Goal: Task Accomplishment & Management: Complete application form

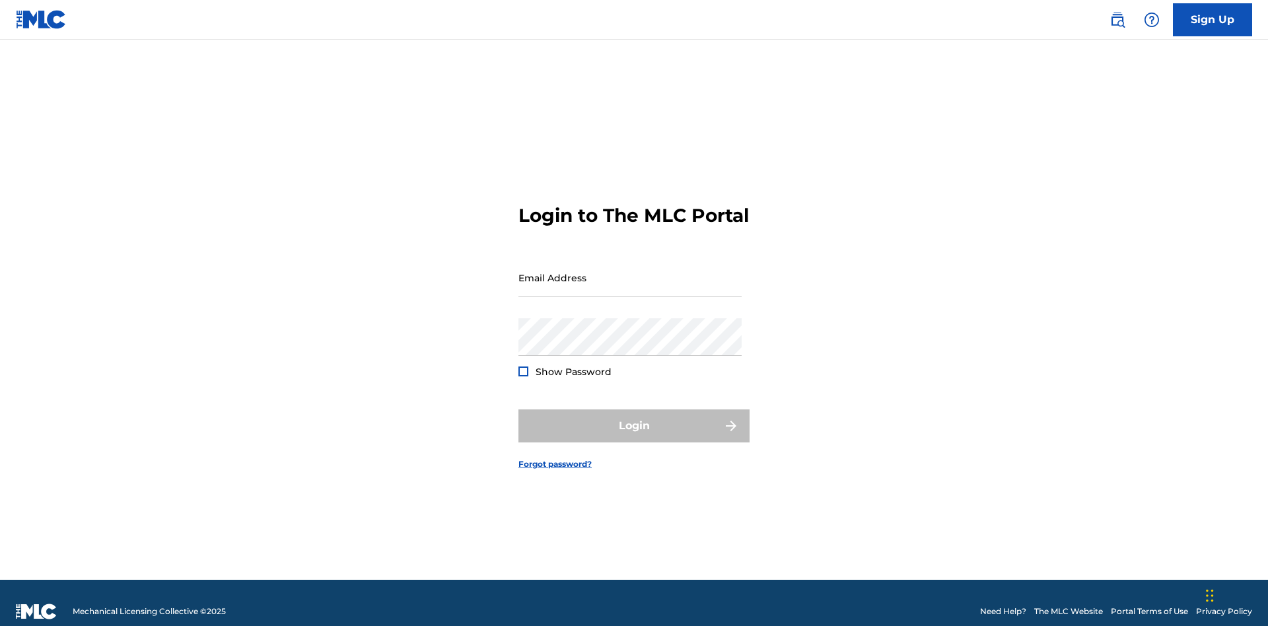
scroll to position [17, 0]
click at [1213, 19] on link "Sign Up" at bounding box center [1212, 19] width 79 height 33
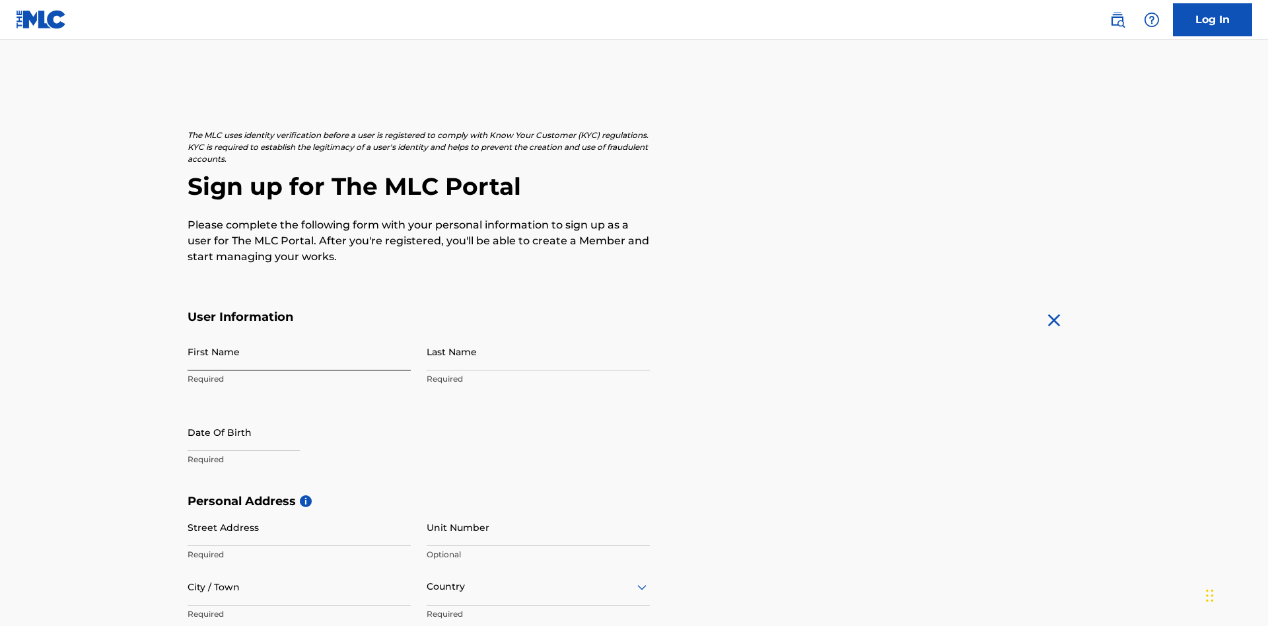
click at [299, 333] on input "First Name" at bounding box center [299, 352] width 223 height 38
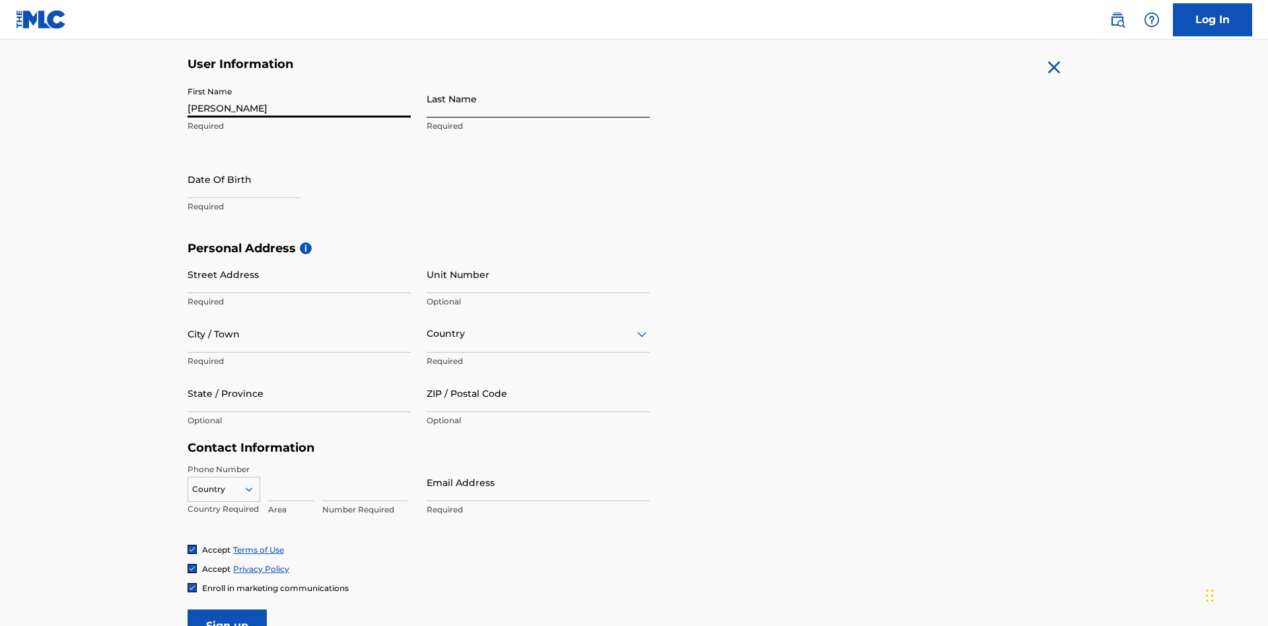
type input "[PERSON_NAME]"
click at [538, 98] on input "Last Name" at bounding box center [538, 99] width 223 height 38
type input "Ribble"
click at [254, 161] on input "text" at bounding box center [244, 180] width 112 height 38
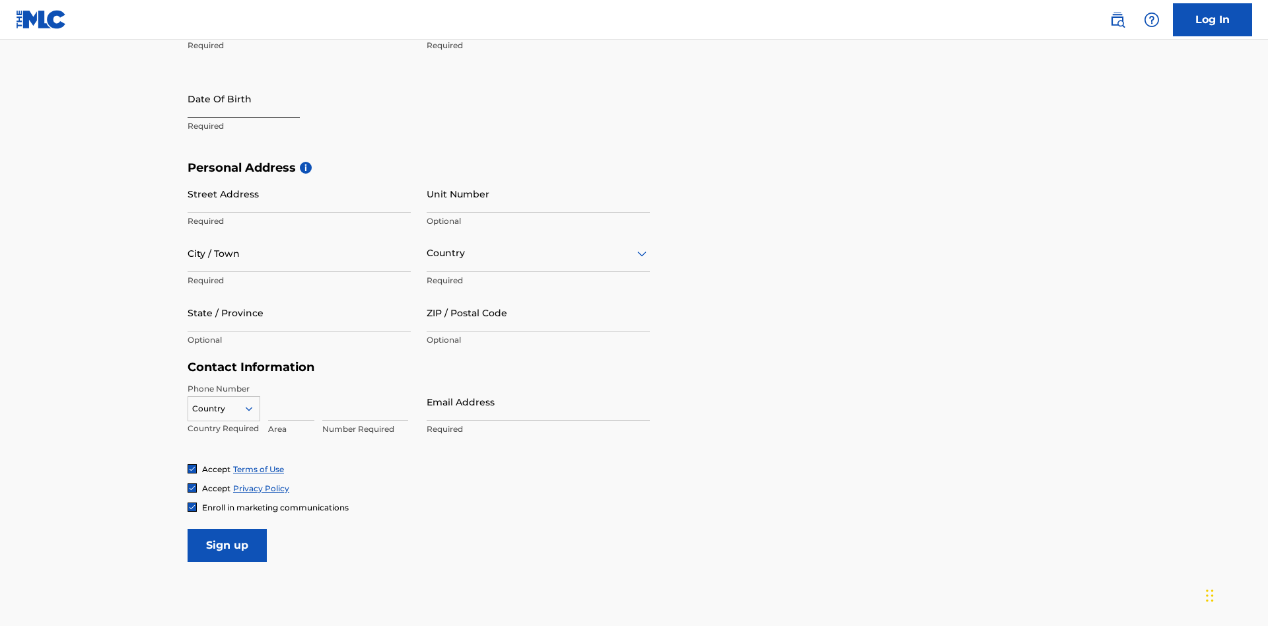
select select "8"
select select "2025"
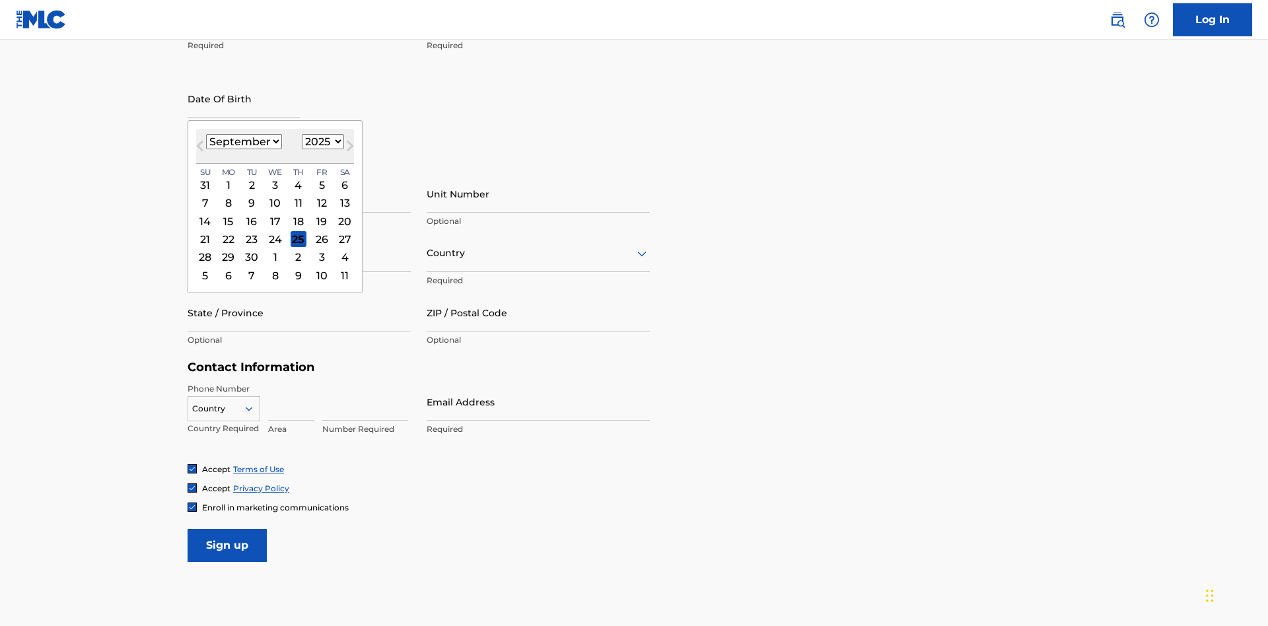
click at [243, 141] on select "January February March April May June July August September October November De…" at bounding box center [244, 141] width 76 height 15
select select "0"
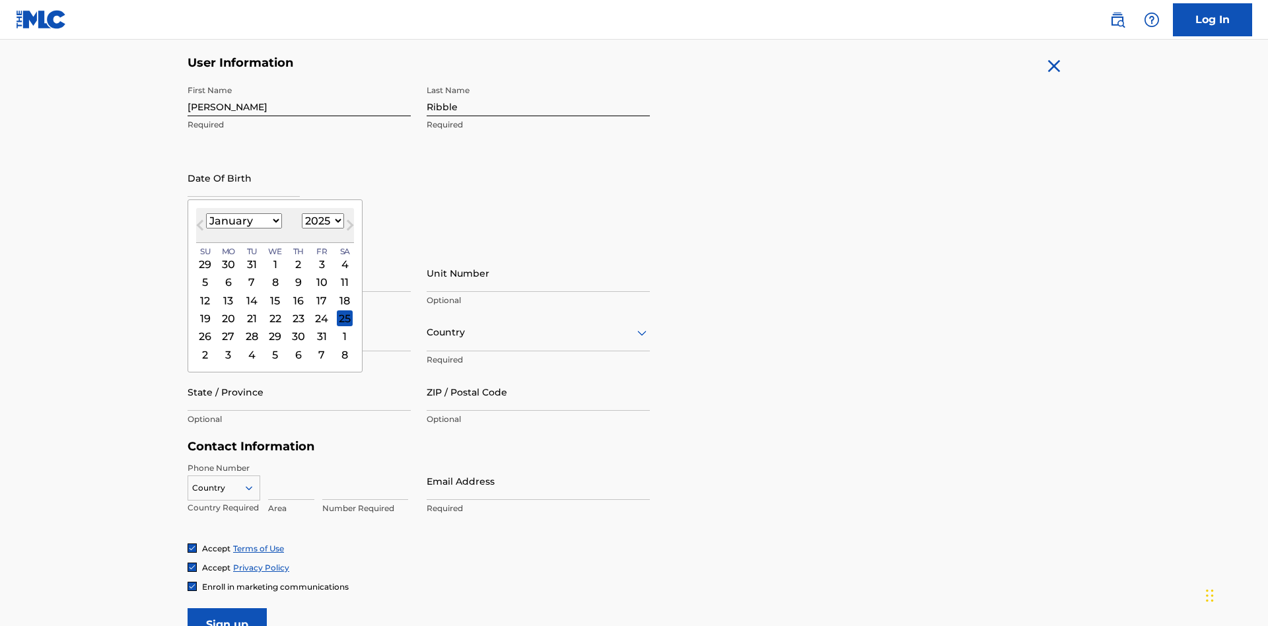
click at [321, 221] on select "1900 1901 1902 1903 1904 1905 1906 1907 1908 1909 1910 1911 1912 1913 1914 1915…" at bounding box center [323, 220] width 42 height 15
select select "1985"
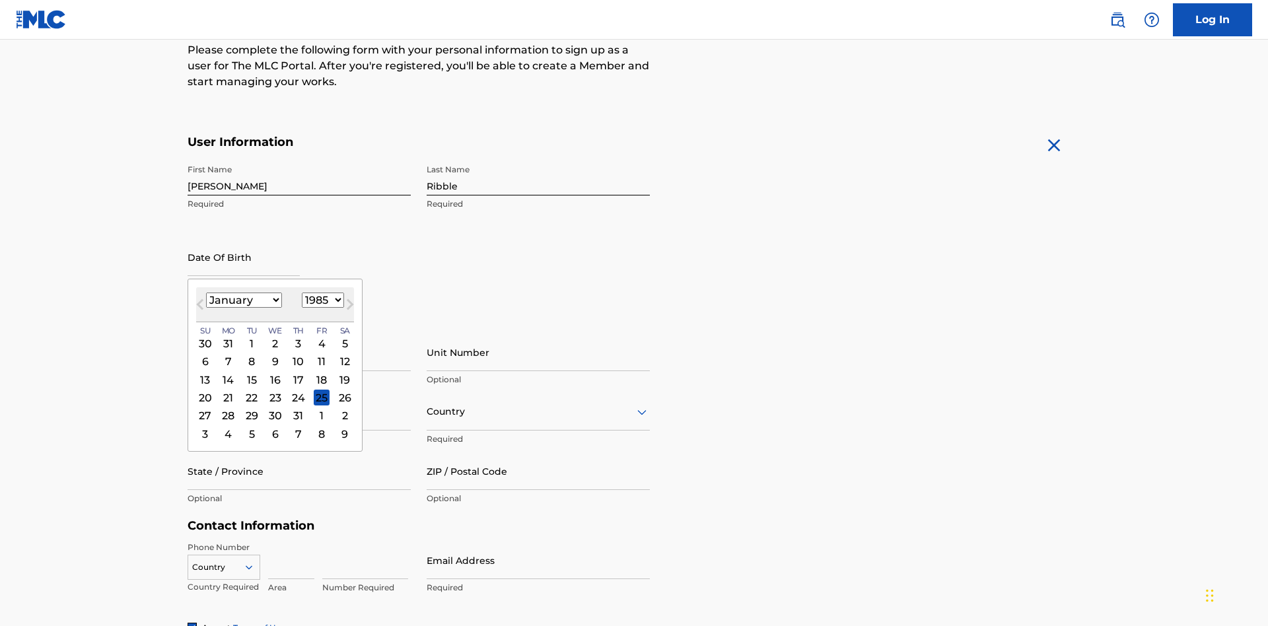
click at [321, 300] on select "1900 1901 1902 1903 1904 1905 1906 1907 1908 1909 1910 1911 1912 1913 1914 1915…" at bounding box center [323, 300] width 42 height 15
click at [251, 354] on div "8" at bounding box center [252, 362] width 16 height 16
type input "[DATE]"
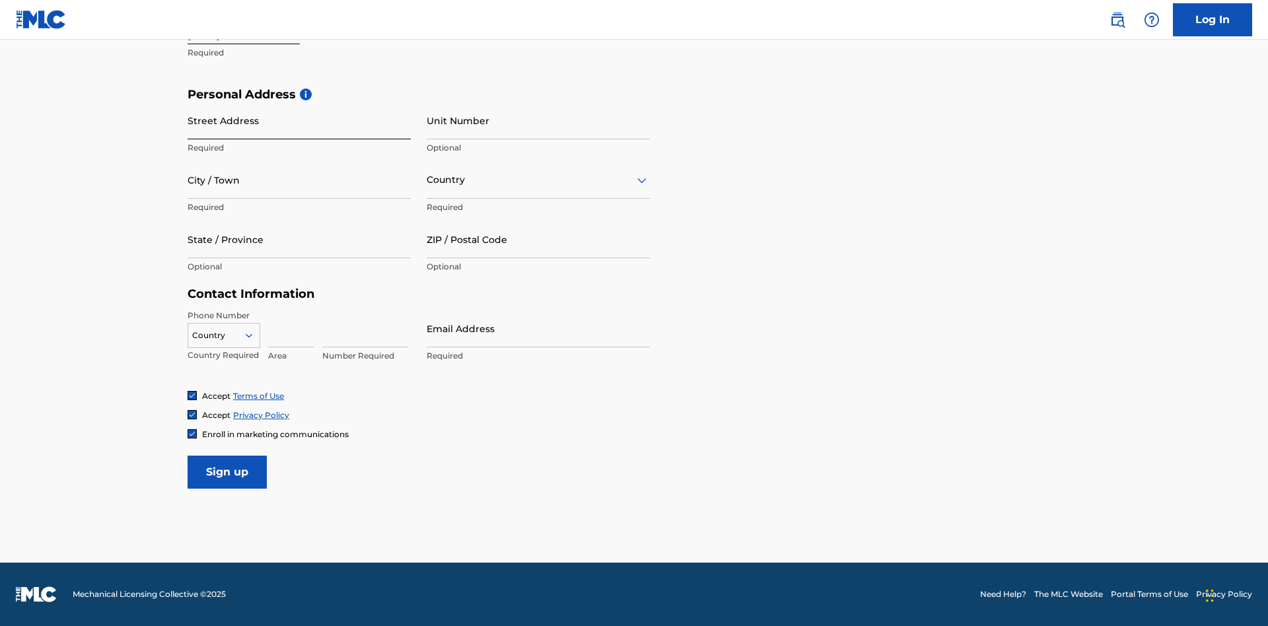
click at [299, 120] on input "Street Address" at bounding box center [299, 121] width 223 height 38
type input "[STREET_ADDRESS]"
click at [299, 180] on input "City / Town" at bounding box center [299, 180] width 223 height 38
type input "[GEOGRAPHIC_DATA]"
click at [427, 180] on input "text" at bounding box center [428, 180] width 3 height 14
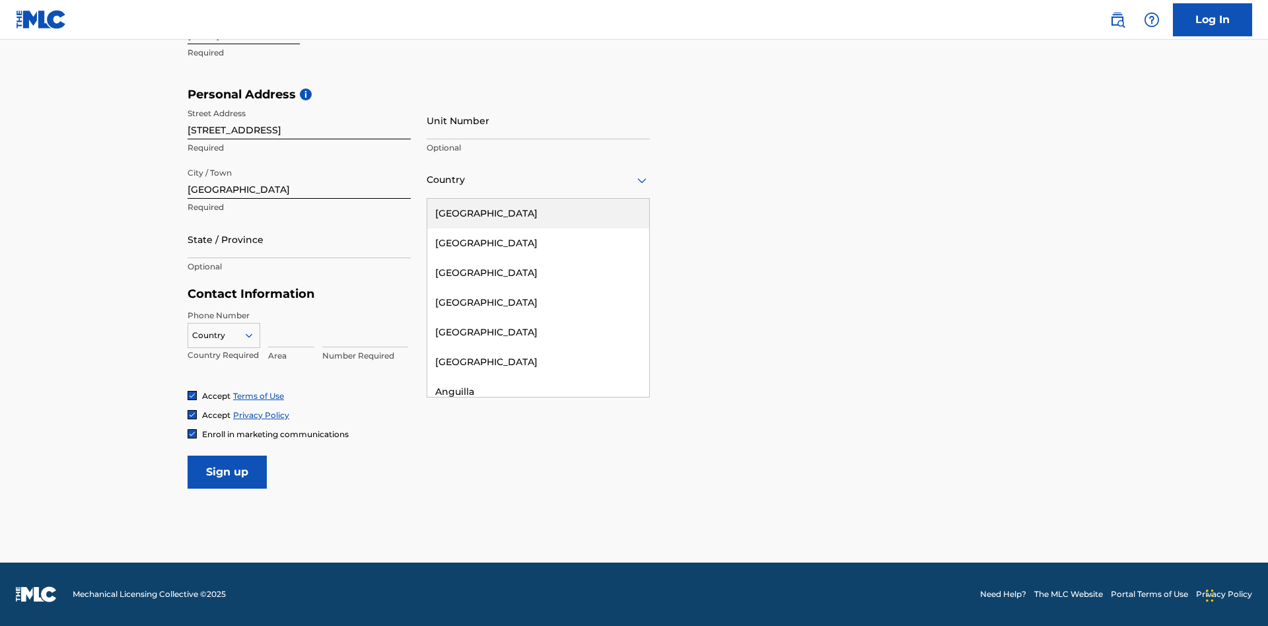
click at [538, 213] on div "[GEOGRAPHIC_DATA]" at bounding box center [538, 214] width 222 height 30
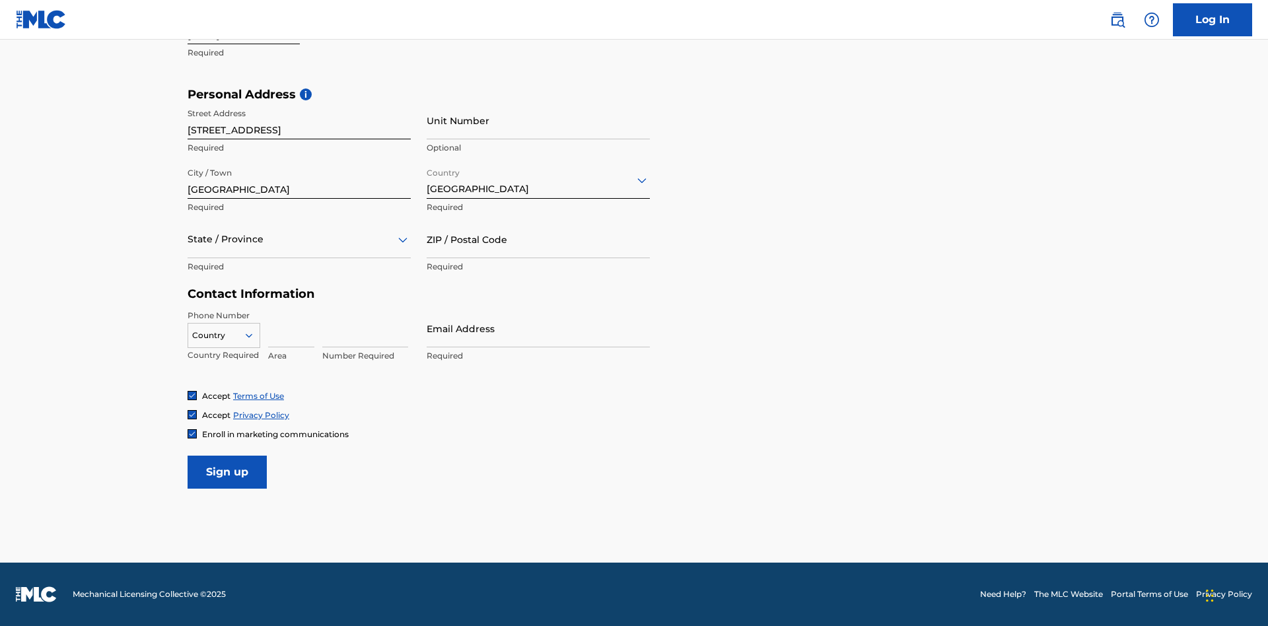
click at [299, 239] on div at bounding box center [299, 239] width 223 height 17
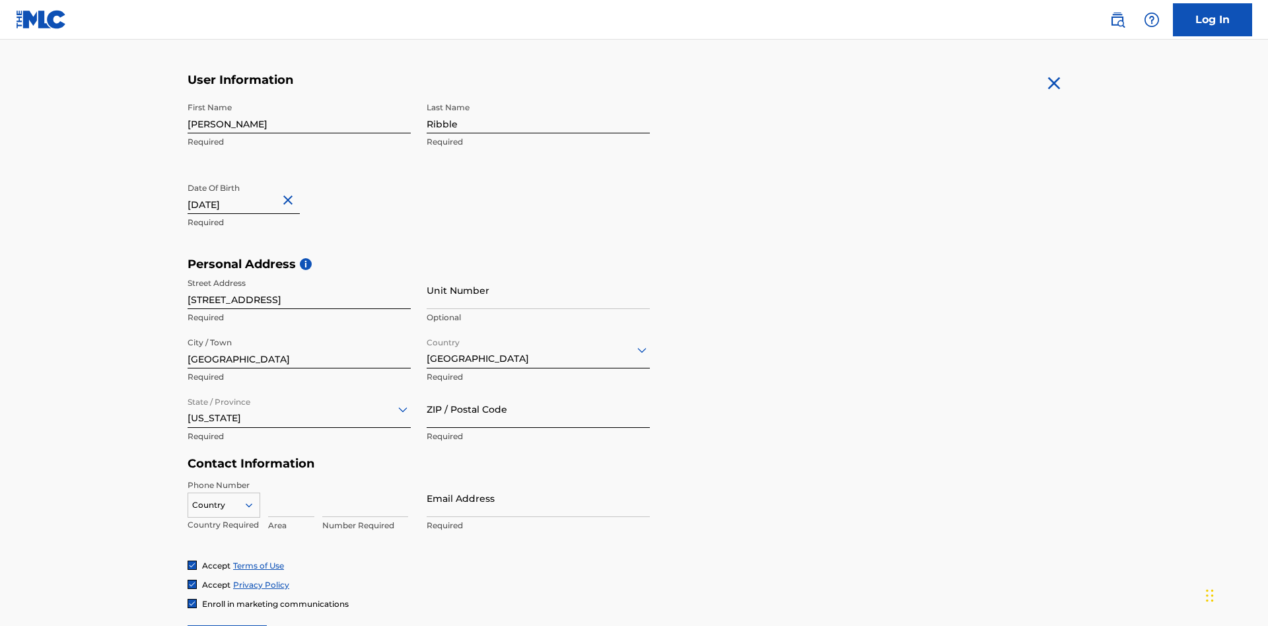
click at [538, 390] on input "ZIP / Postal Code" at bounding box center [538, 409] width 223 height 38
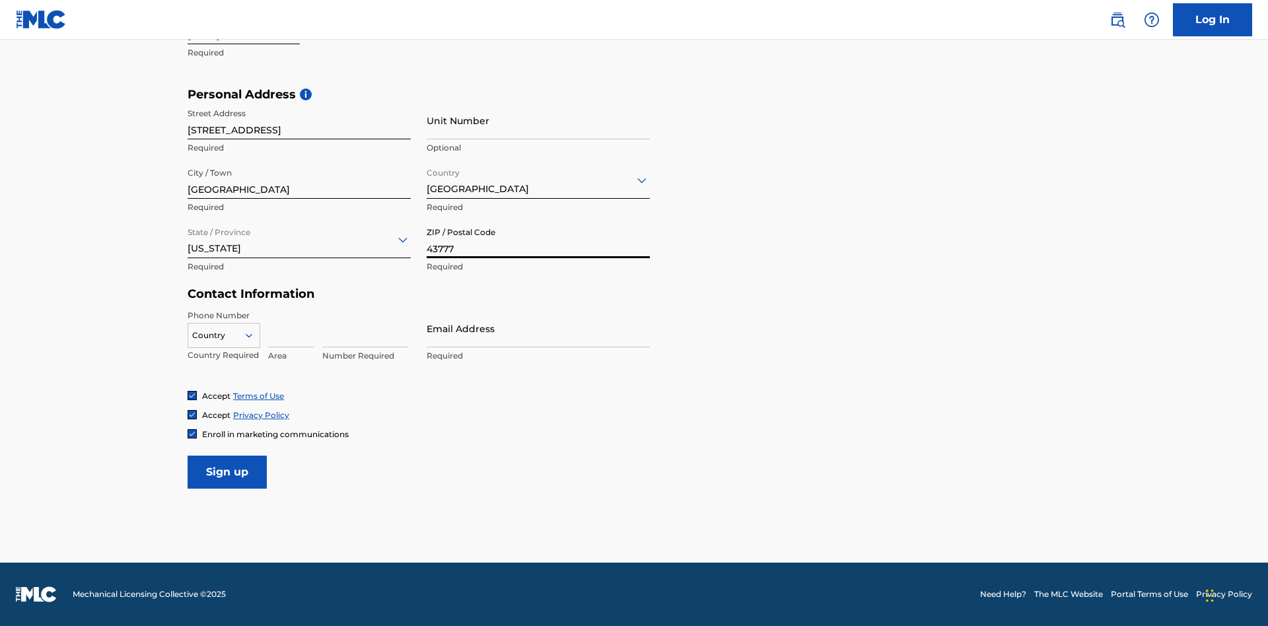
type input "43777"
click at [254, 335] on icon at bounding box center [249, 336] width 12 height 12
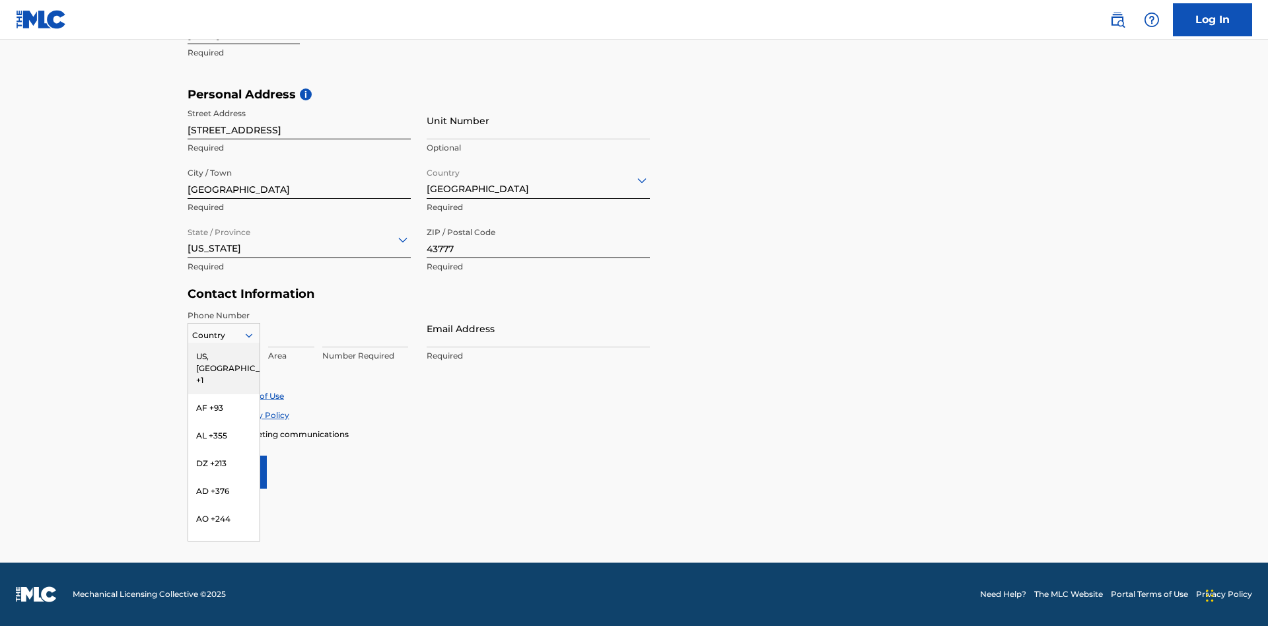
click at [224, 356] on div "US, [GEOGRAPHIC_DATA] +1" at bounding box center [223, 369] width 71 height 52
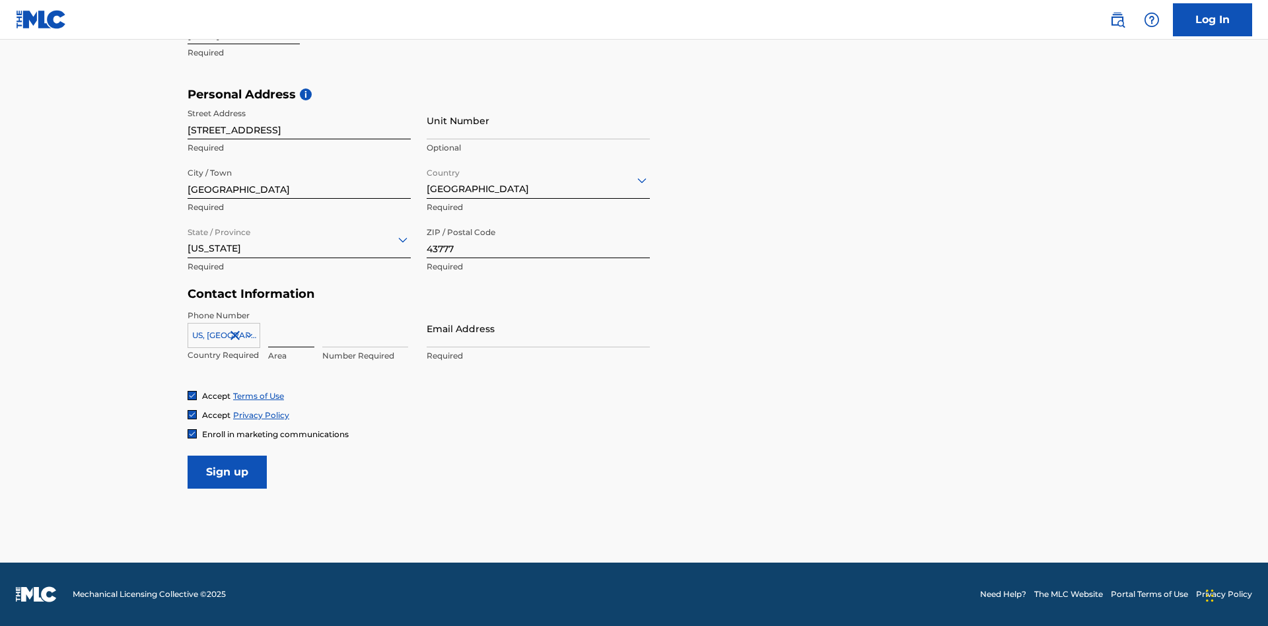
click at [291, 328] on input at bounding box center [291, 329] width 46 height 38
type input "740"
click at [365, 328] on input at bounding box center [365, 329] width 86 height 38
type input "8086351"
click at [538, 328] on input "Email Address" at bounding box center [538, 329] width 223 height 38
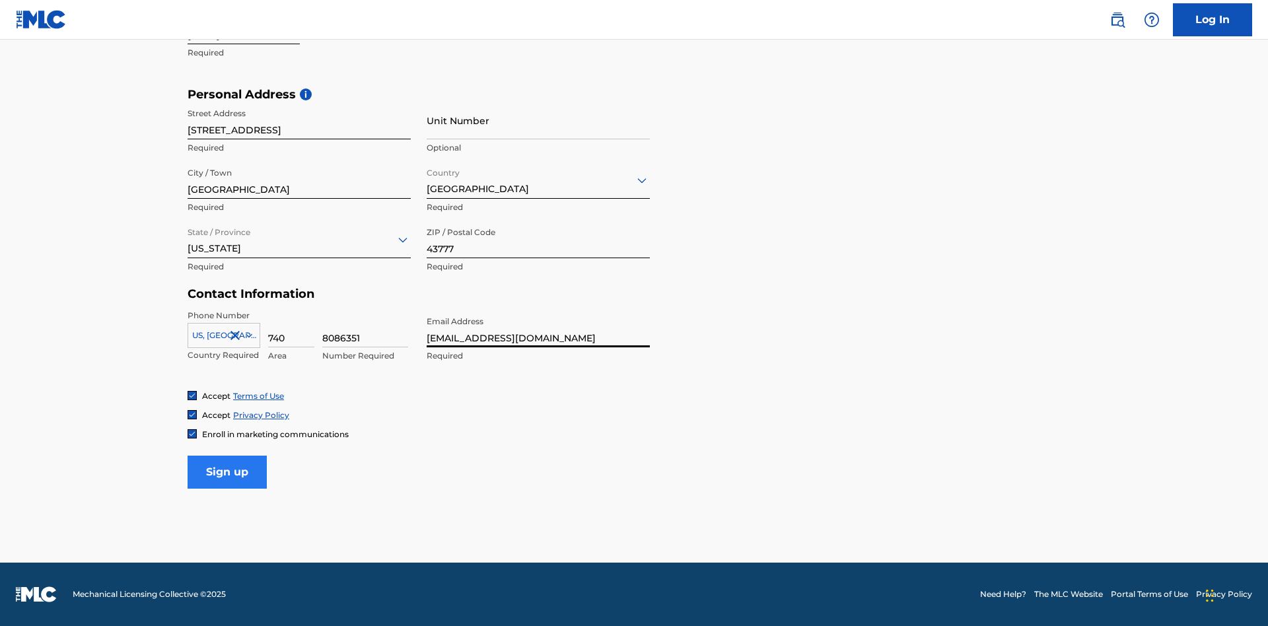
type input "[EMAIL_ADDRESS][DOMAIN_NAME]"
click at [227, 472] on input "Sign up" at bounding box center [227, 472] width 79 height 33
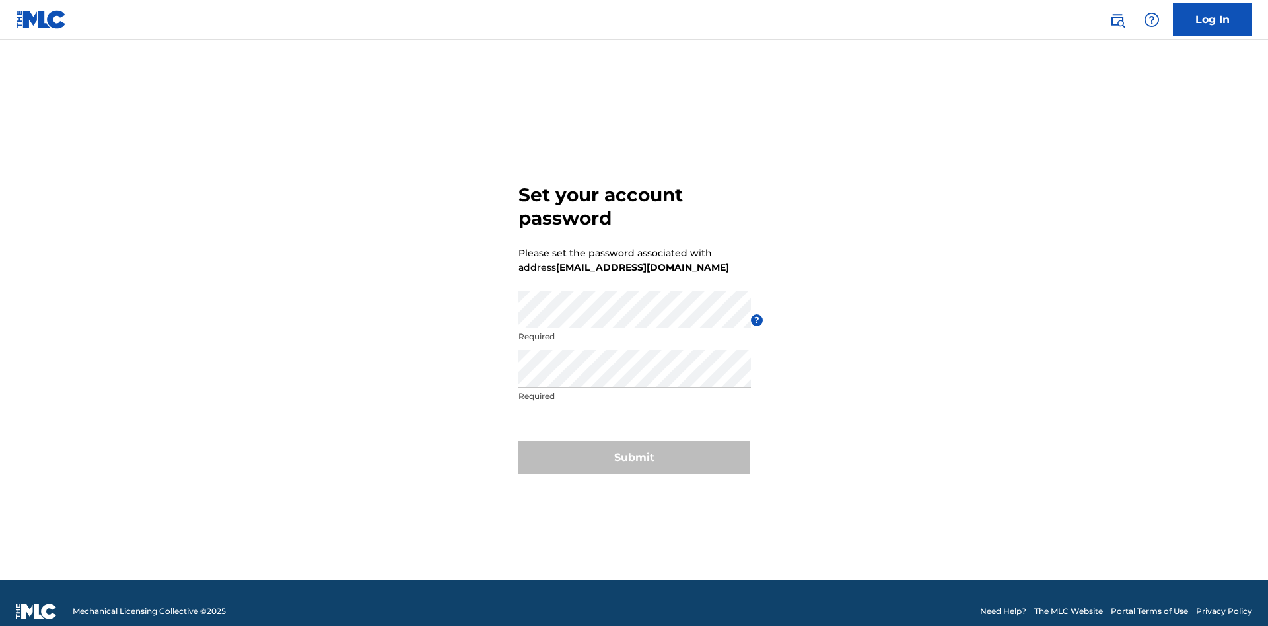
scroll to position [17, 0]
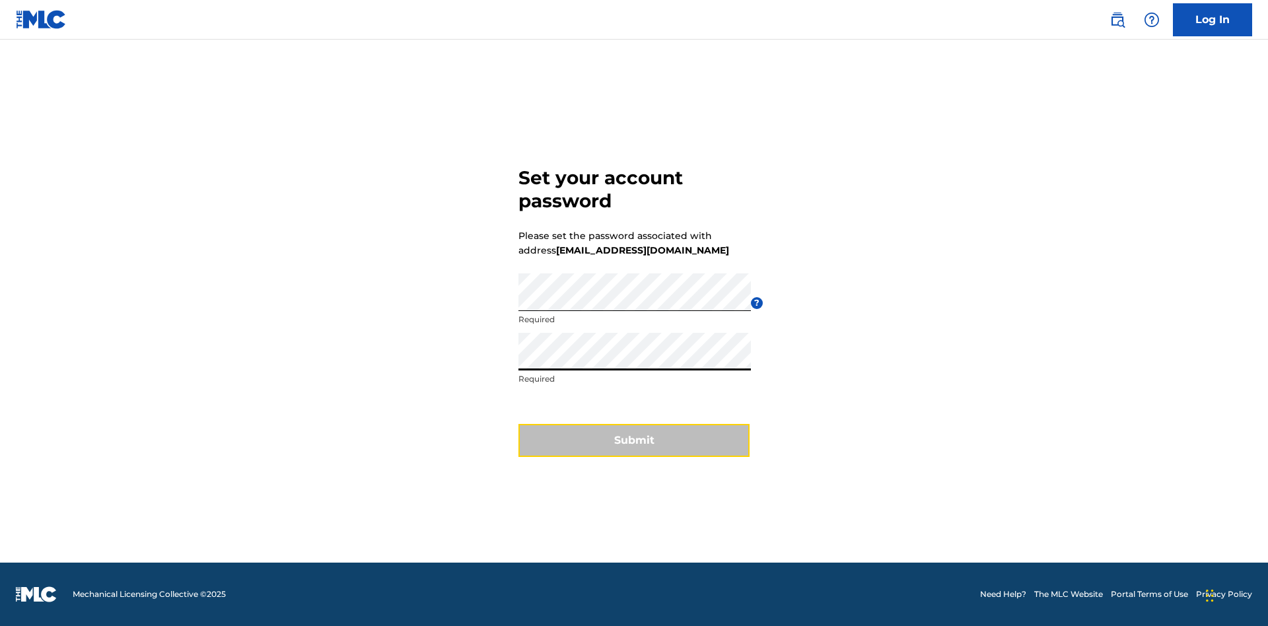
click at [634, 449] on button "Submit" at bounding box center [634, 440] width 231 height 33
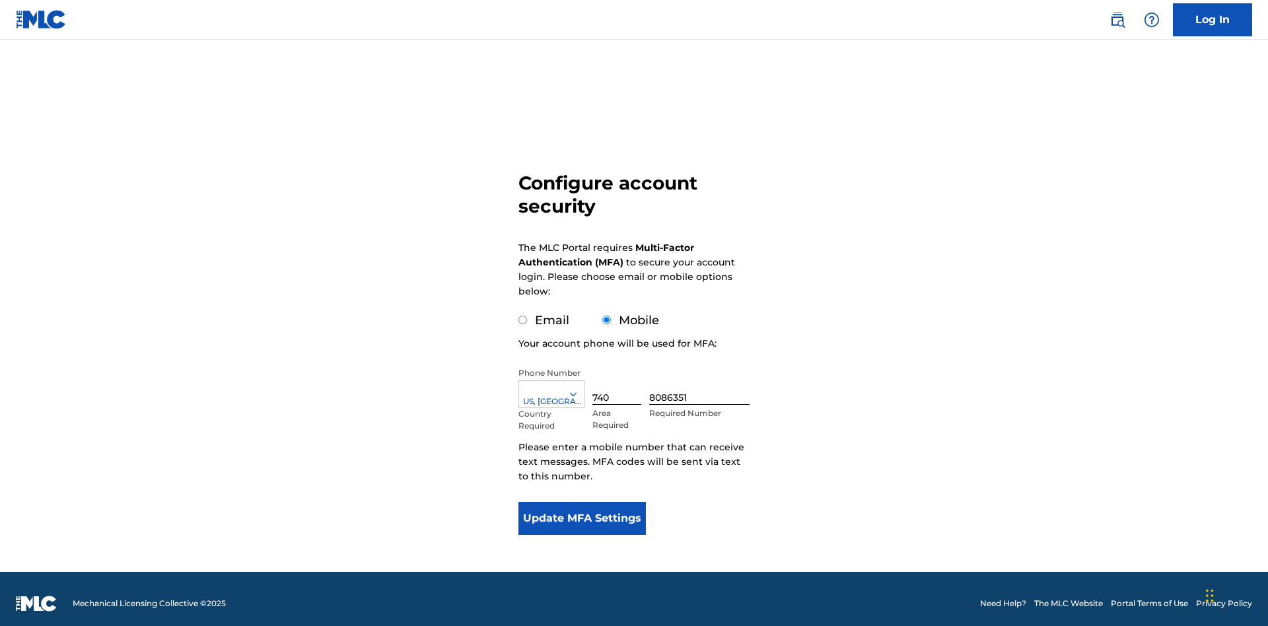
scroll to position [13, 0]
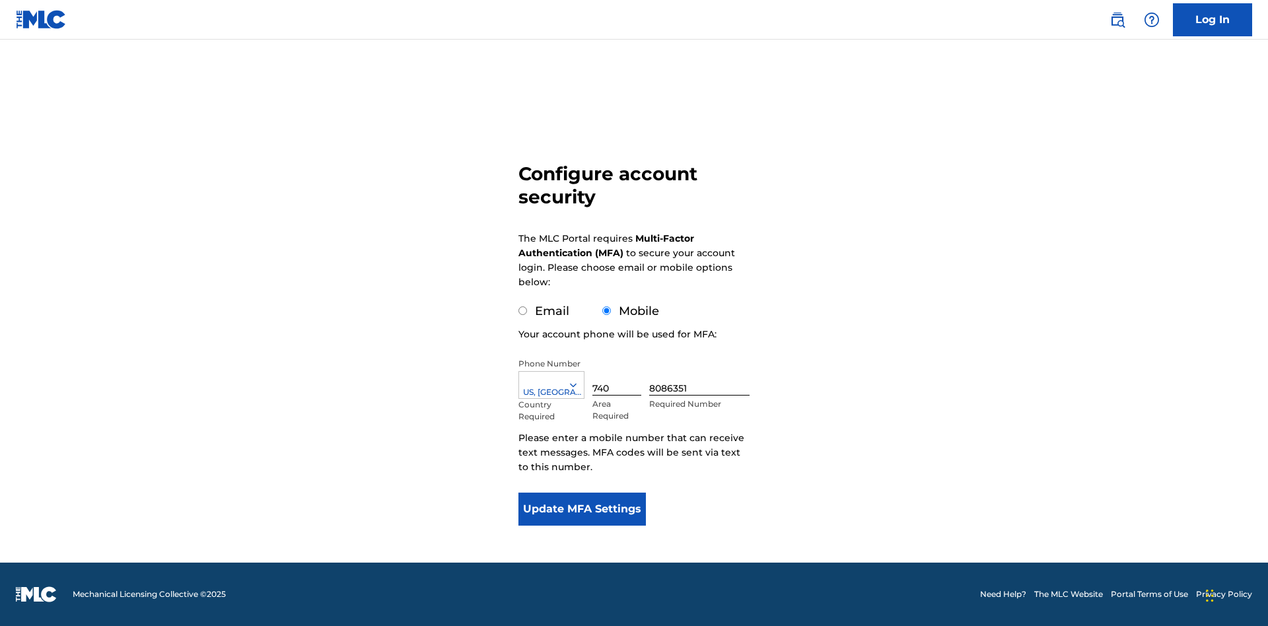
click at [607, 311] on input "Mobile" at bounding box center [607, 311] width 9 height 9
click at [579, 385] on icon at bounding box center [574, 385] width 12 height 12
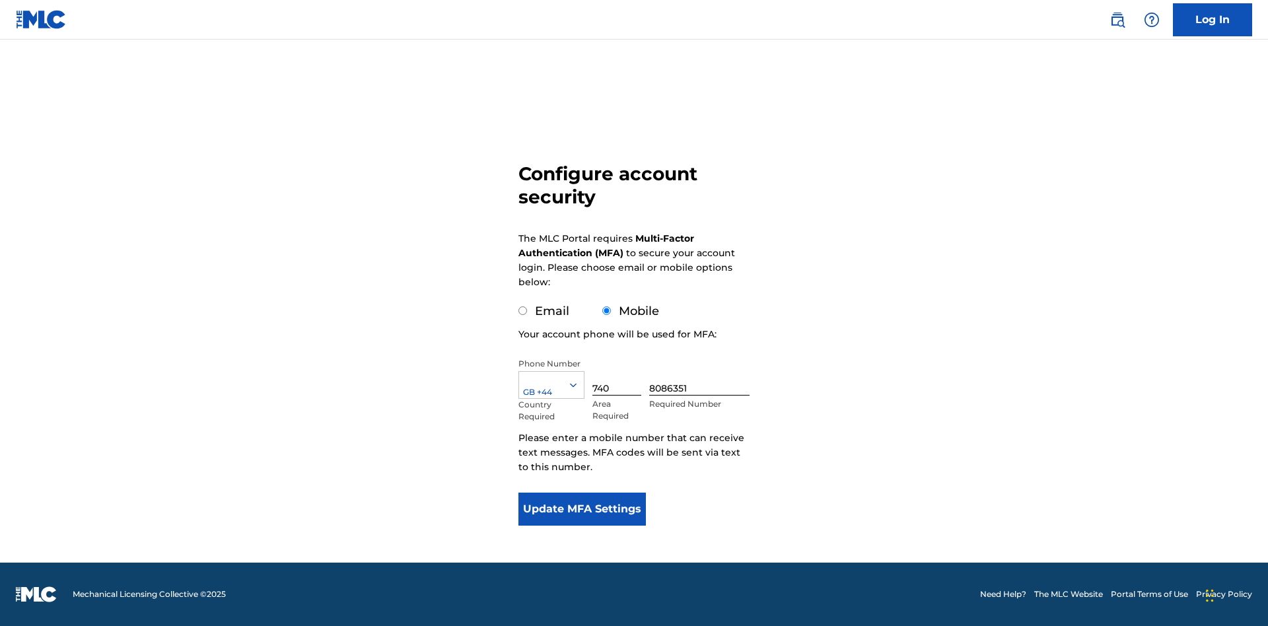
scroll to position [0, 0]
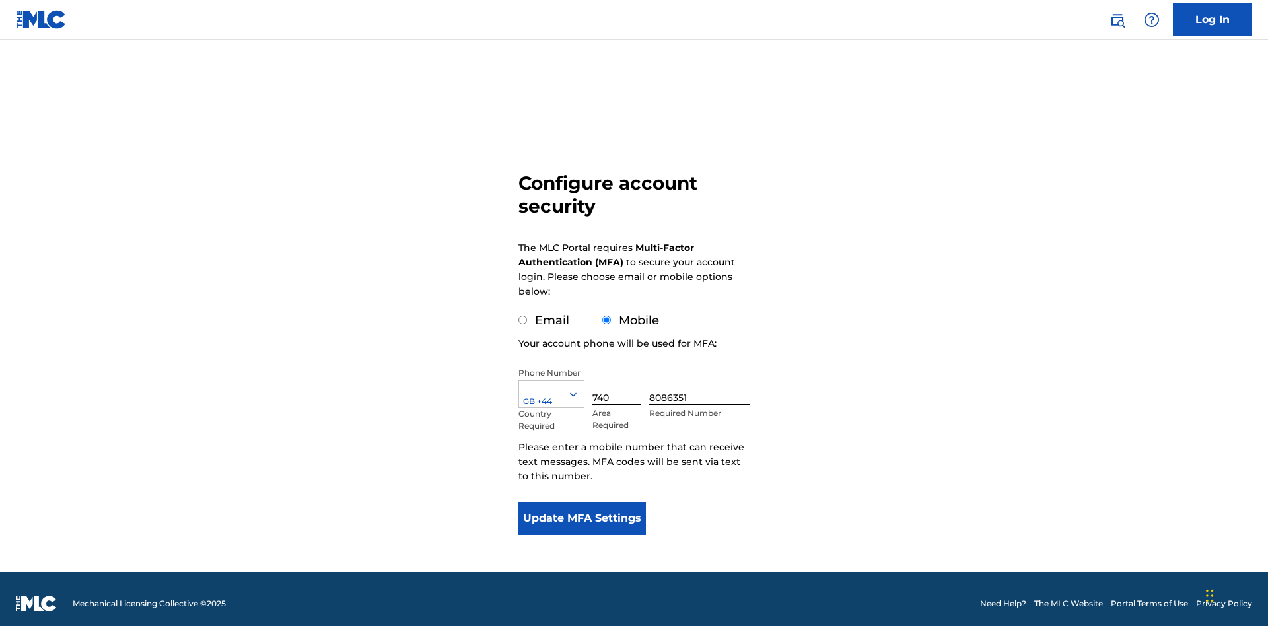
click at [620, 377] on input "740" at bounding box center [617, 386] width 49 height 38
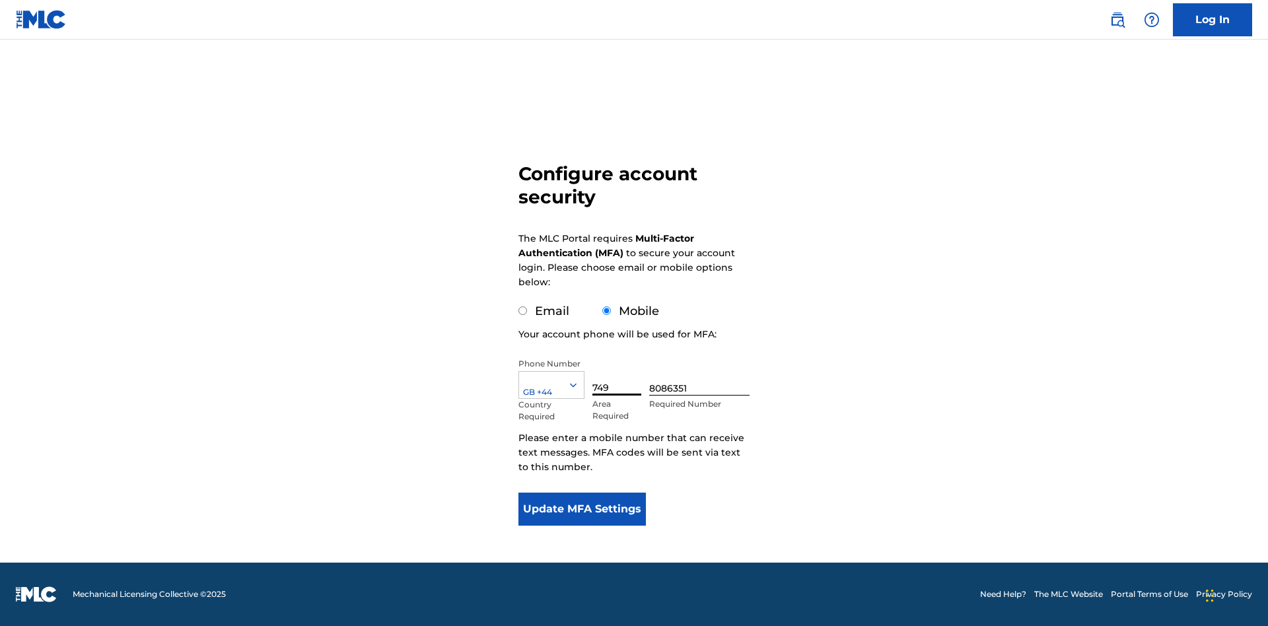
type input "749"
click at [702, 377] on input "8086351" at bounding box center [699, 377] width 100 height 38
type input "2881350"
click at [582, 509] on button "Update MFA Settings" at bounding box center [583, 509] width 128 height 33
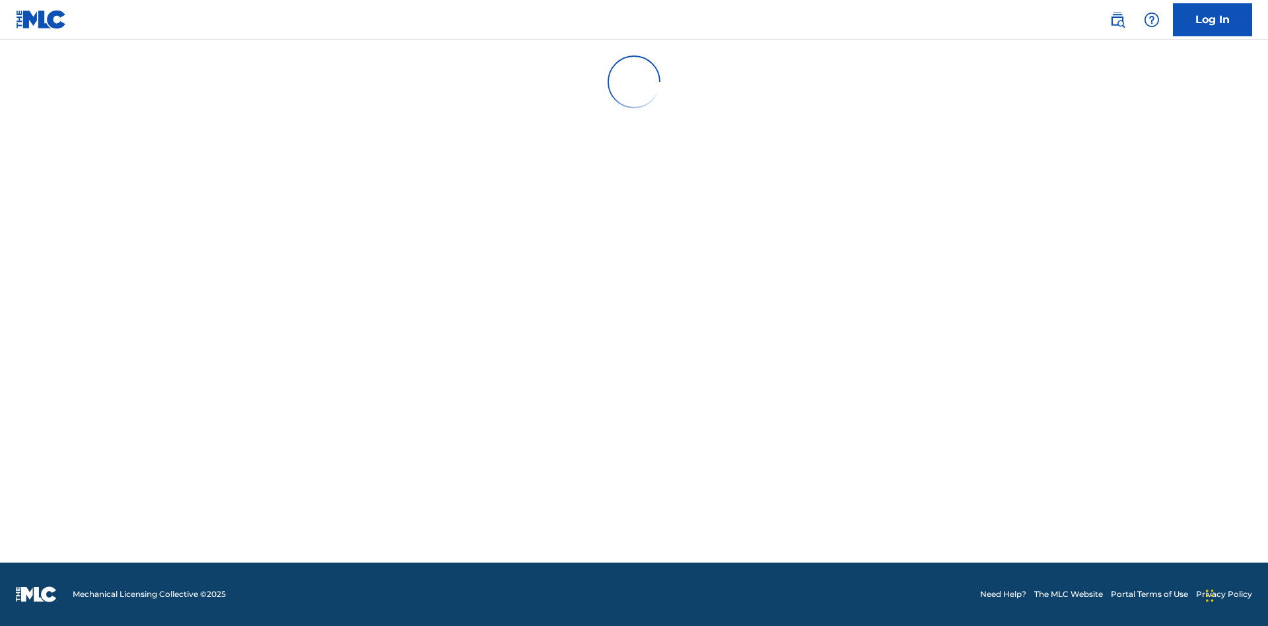
scroll to position [137, 0]
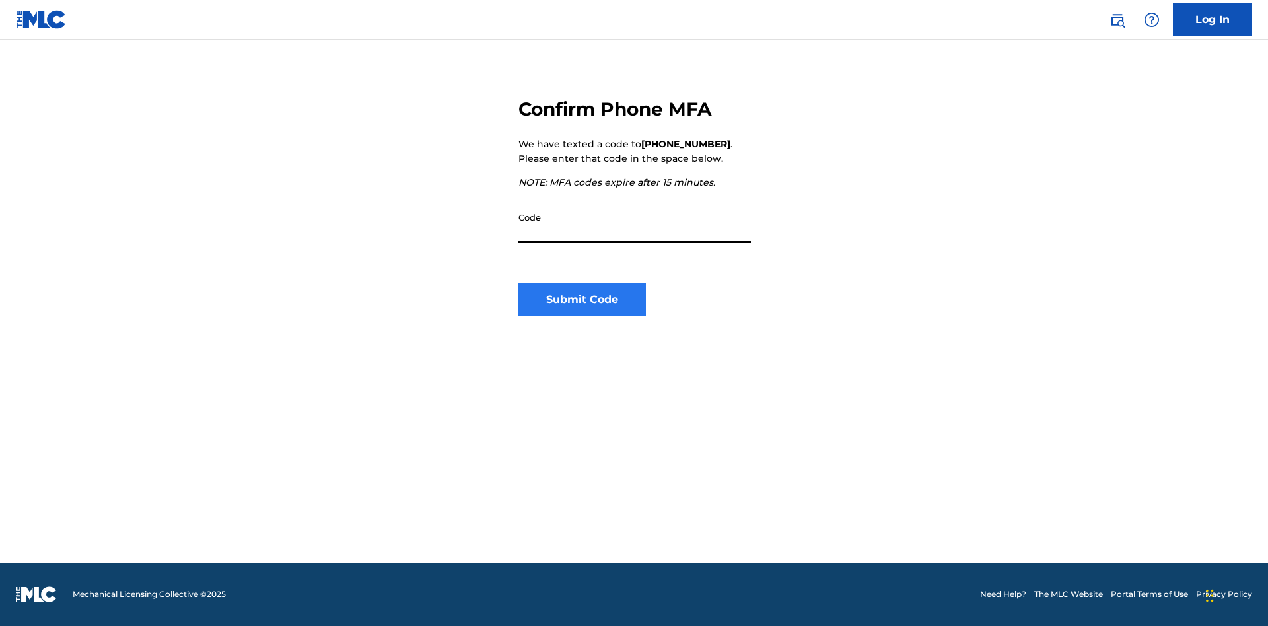
click at [635, 224] on input "Code" at bounding box center [635, 224] width 233 height 38
click at [582, 300] on button "Submit Code" at bounding box center [583, 299] width 128 height 33
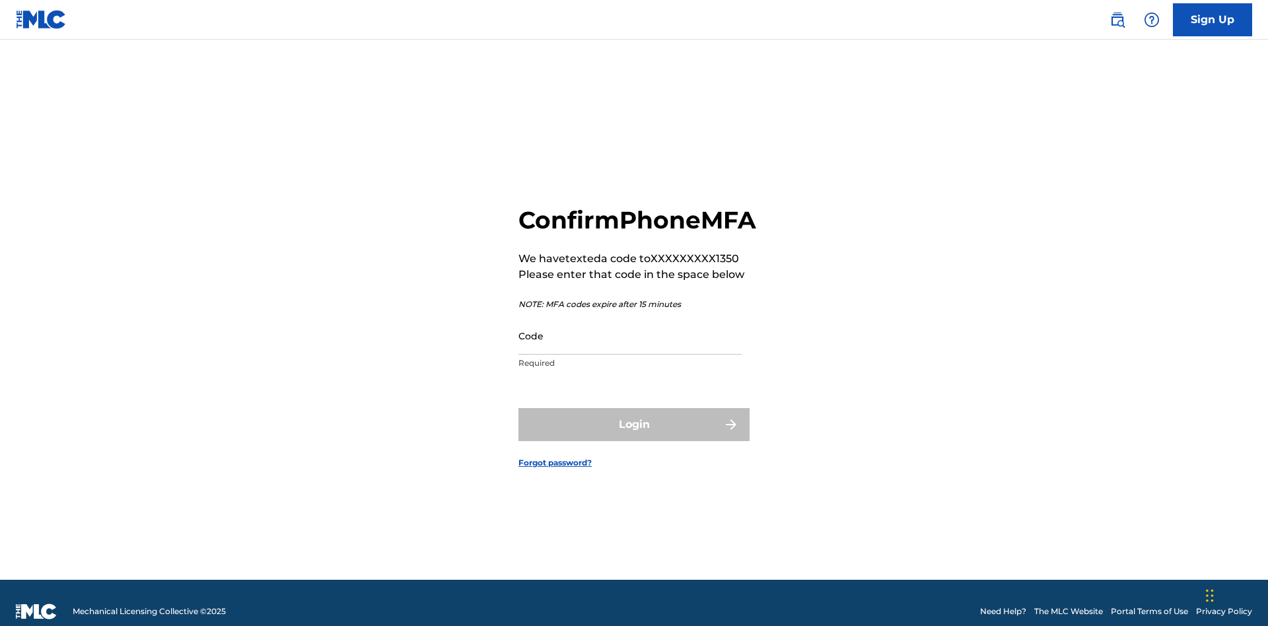
click at [630, 333] on input "Code" at bounding box center [630, 336] width 223 height 38
click at [634, 422] on button "Login" at bounding box center [634, 424] width 231 height 33
